Goal: Transaction & Acquisition: Obtain resource

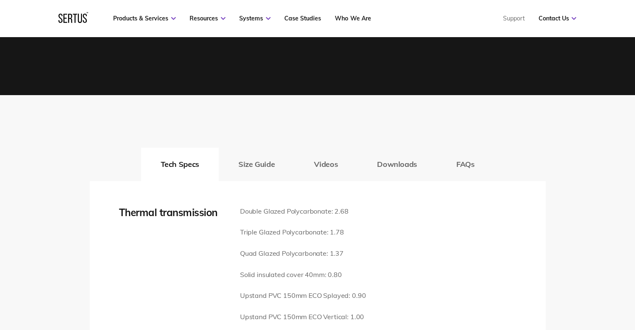
scroll to position [919, 0]
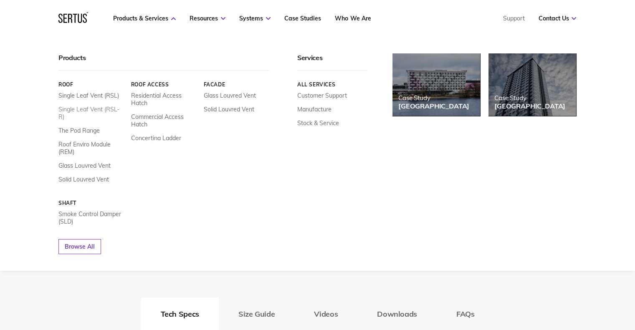
click at [93, 112] on link "Single Leaf Vent (RSL-R)" at bounding box center [91, 113] width 66 height 15
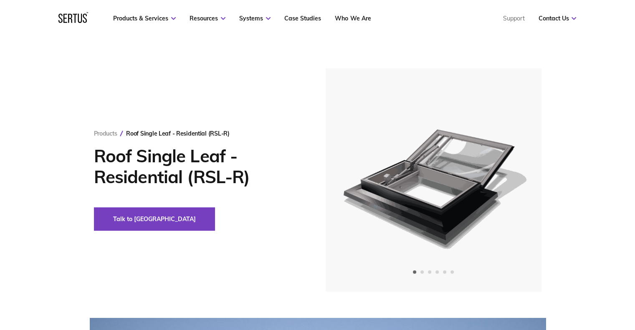
scroll to position [42, 0]
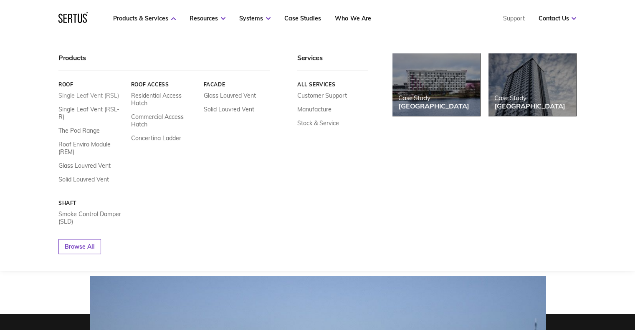
click at [97, 93] on link "Single Leaf Vent (RSL)" at bounding box center [88, 96] width 61 height 8
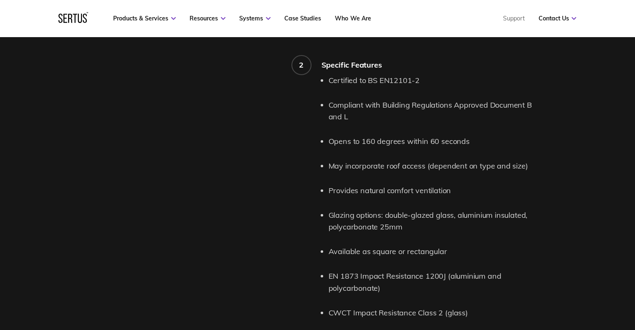
scroll to position [877, 0]
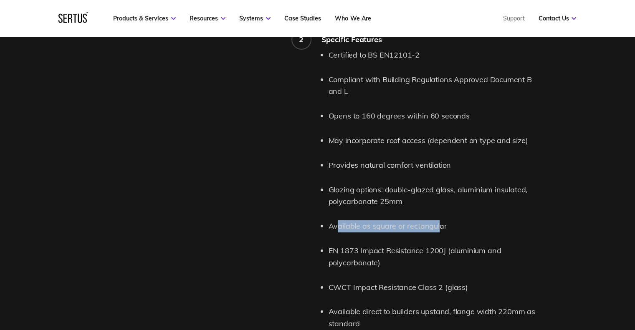
drag, startPoint x: 339, startPoint y: 228, endPoint x: 440, endPoint y: 228, distance: 101.0
click at [440, 228] on li "Available as square or rectangular" at bounding box center [437, 226] width 217 height 12
click at [376, 253] on li "EN 1873 Impact Resistance 1200J (aluminium and polycarbonate)" at bounding box center [437, 257] width 217 height 24
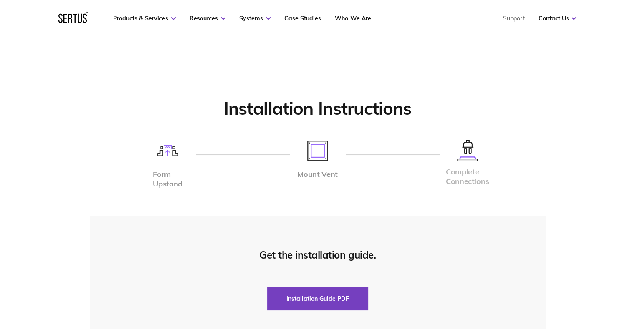
scroll to position [2088, 0]
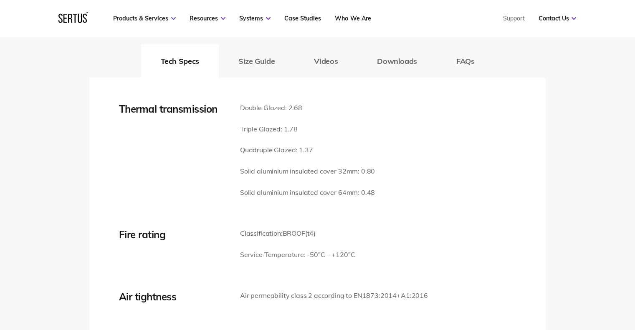
scroll to position [1211, 0]
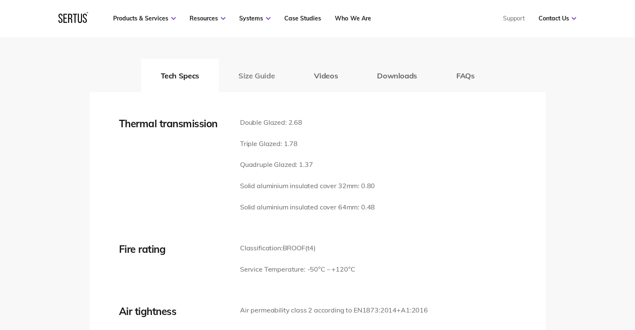
click at [255, 81] on button "Size Guide" at bounding box center [257, 75] width 76 height 33
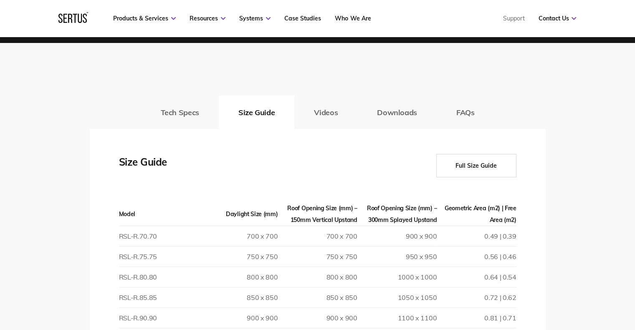
scroll to position [1169, 0]
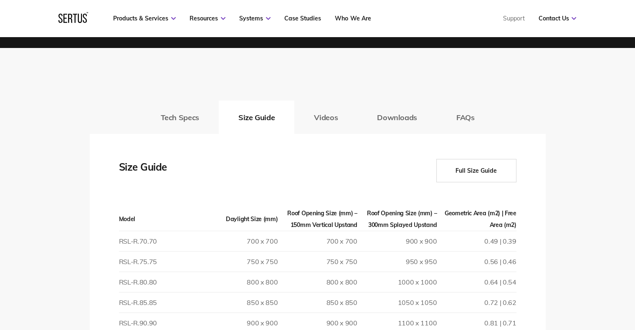
click at [454, 166] on button "Full Size Guide" at bounding box center [476, 170] width 80 height 23
click at [489, 172] on button "Full Size Guide" at bounding box center [476, 170] width 80 height 23
click at [399, 120] on button "Downloads" at bounding box center [396, 117] width 79 height 33
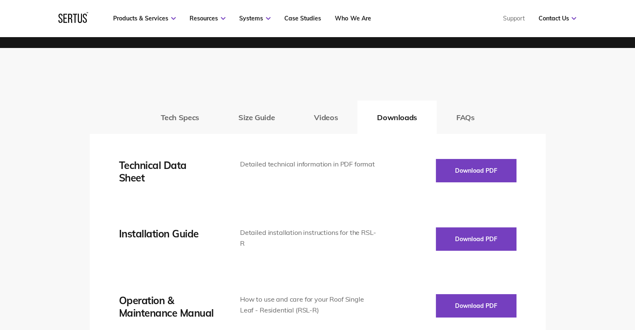
click at [481, 183] on div "Download PDF" at bounding box center [447, 171] width 138 height 25
click at [476, 177] on button "Download PDF" at bounding box center [476, 170] width 81 height 23
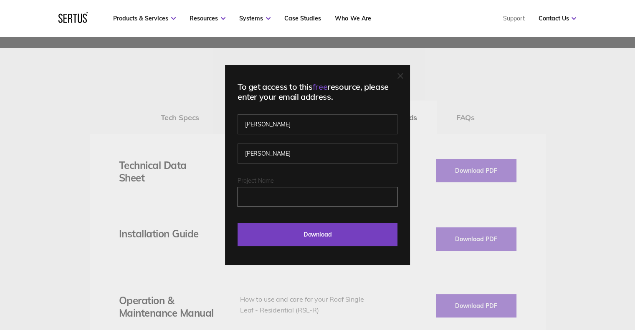
click at [279, 193] on input "Project Name" at bounding box center [318, 197] width 160 height 20
type input "Cavendish Mews"
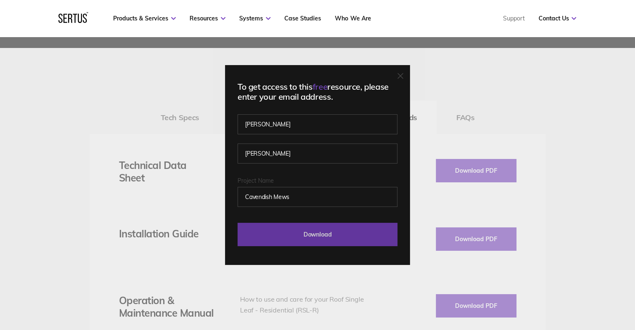
click at [305, 238] on input "Download" at bounding box center [318, 234] width 160 height 23
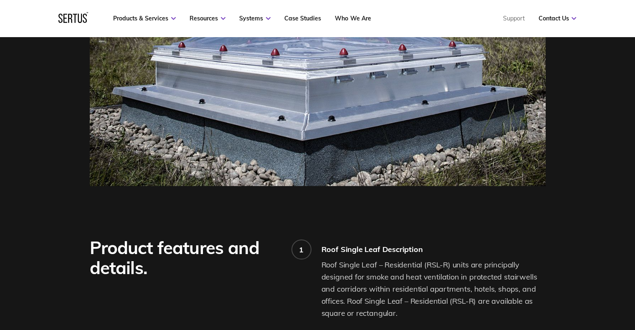
scroll to position [251, 0]
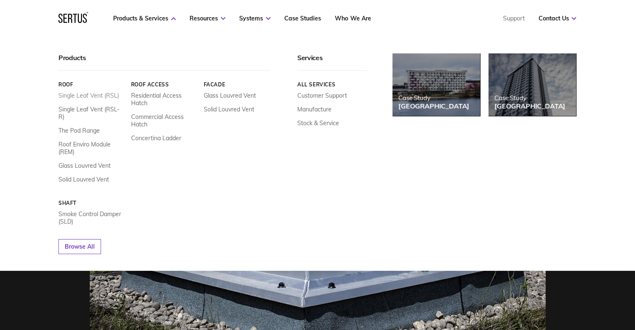
click at [71, 96] on link "Single Leaf Vent (RSL)" at bounding box center [88, 96] width 61 height 8
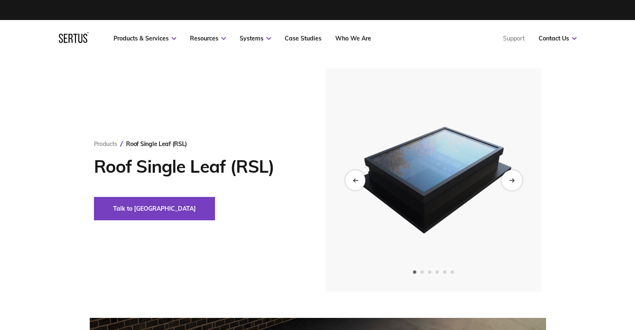
click at [504, 180] on div "Next slide" at bounding box center [511, 180] width 20 height 20
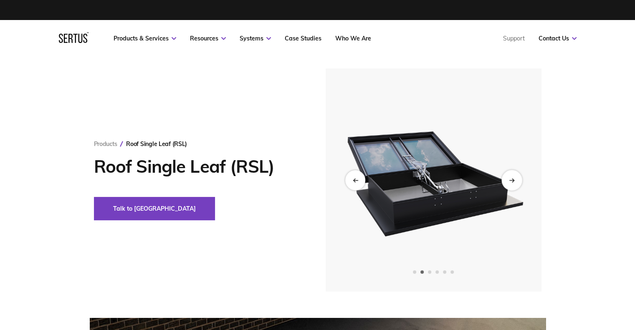
click at [506, 180] on div "Next slide" at bounding box center [511, 180] width 20 height 20
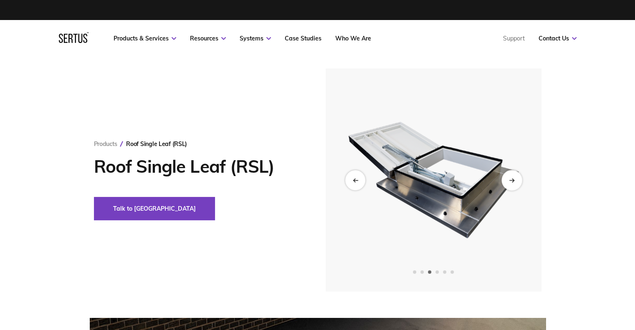
click at [506, 180] on div "Next slide" at bounding box center [511, 180] width 20 height 20
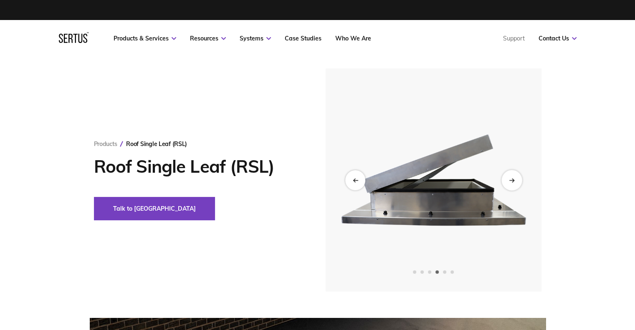
click at [506, 180] on div "Next slide" at bounding box center [511, 180] width 20 height 20
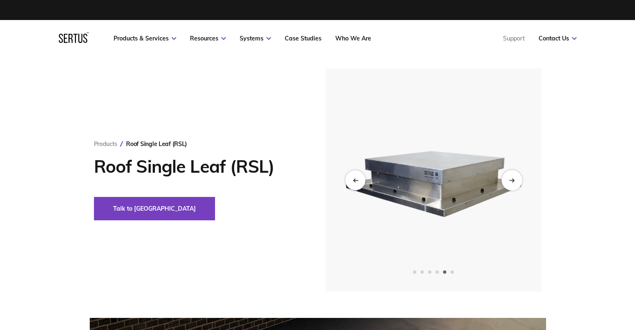
click at [506, 180] on div "Next slide" at bounding box center [511, 180] width 20 height 20
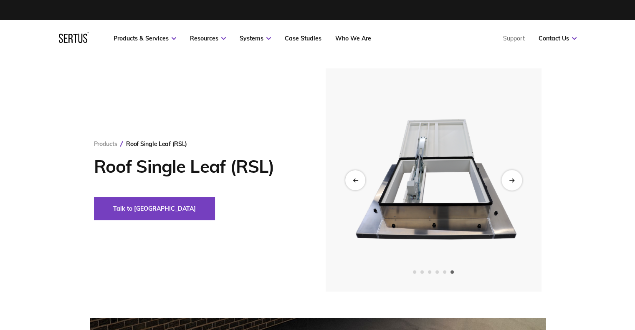
click at [506, 180] on div "Next slide" at bounding box center [511, 180] width 20 height 20
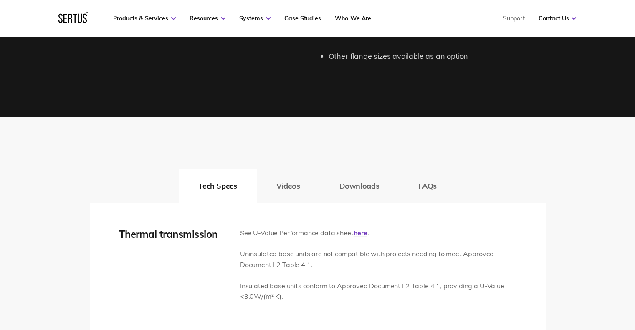
scroll to position [1253, 0]
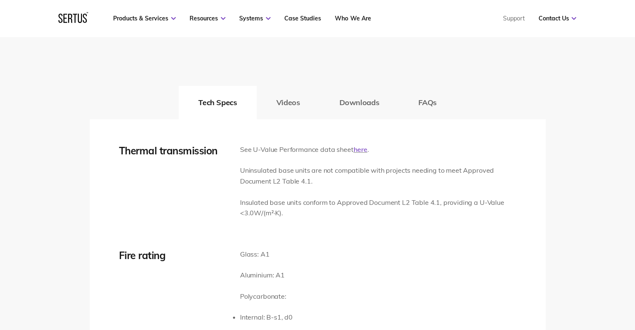
click at [358, 152] on link "here" at bounding box center [360, 149] width 14 height 8
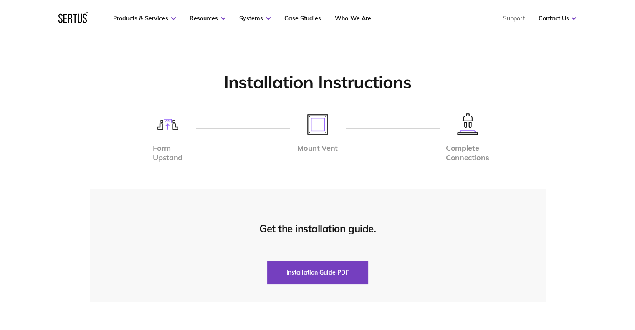
scroll to position [1879, 0]
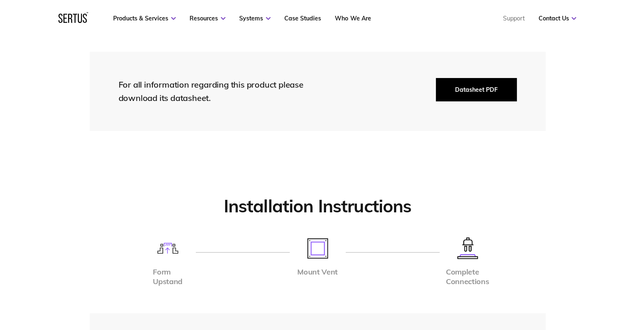
click at [489, 91] on button "Datasheet PDF" at bounding box center [476, 89] width 81 height 23
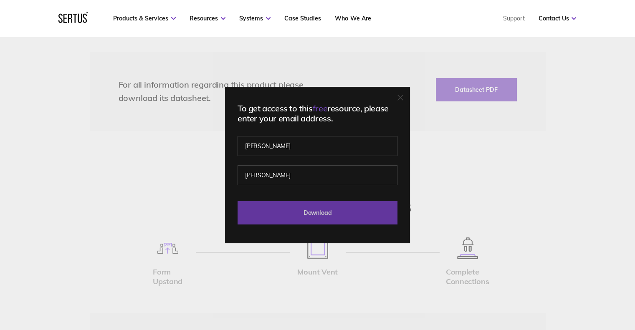
click at [313, 208] on input "Download" at bounding box center [318, 212] width 160 height 23
